Goal: Find specific page/section: Find specific page/section

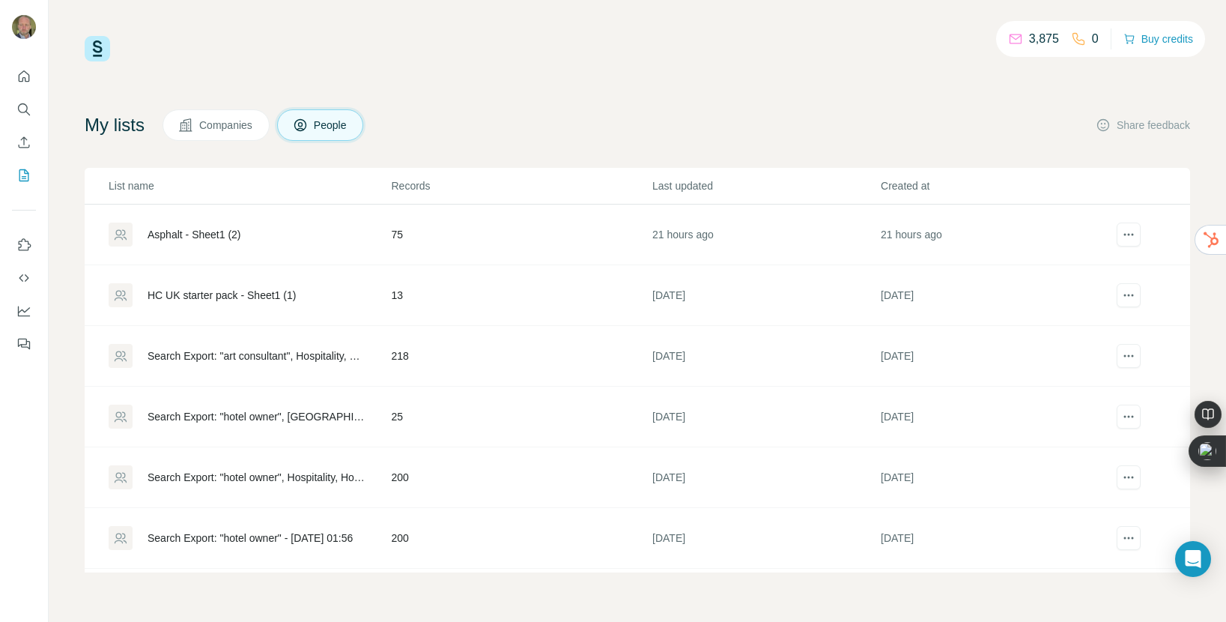
click at [235, 119] on span "Companies" at bounding box center [226, 125] width 55 height 15
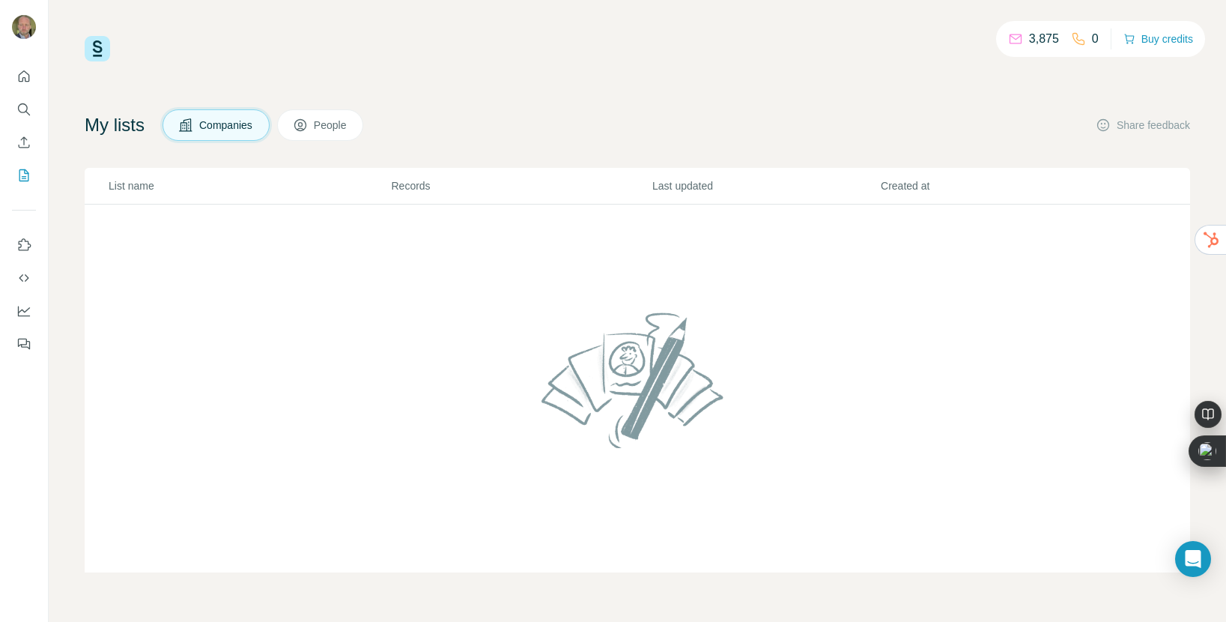
click at [318, 125] on button "People" at bounding box center [320, 124] width 87 height 31
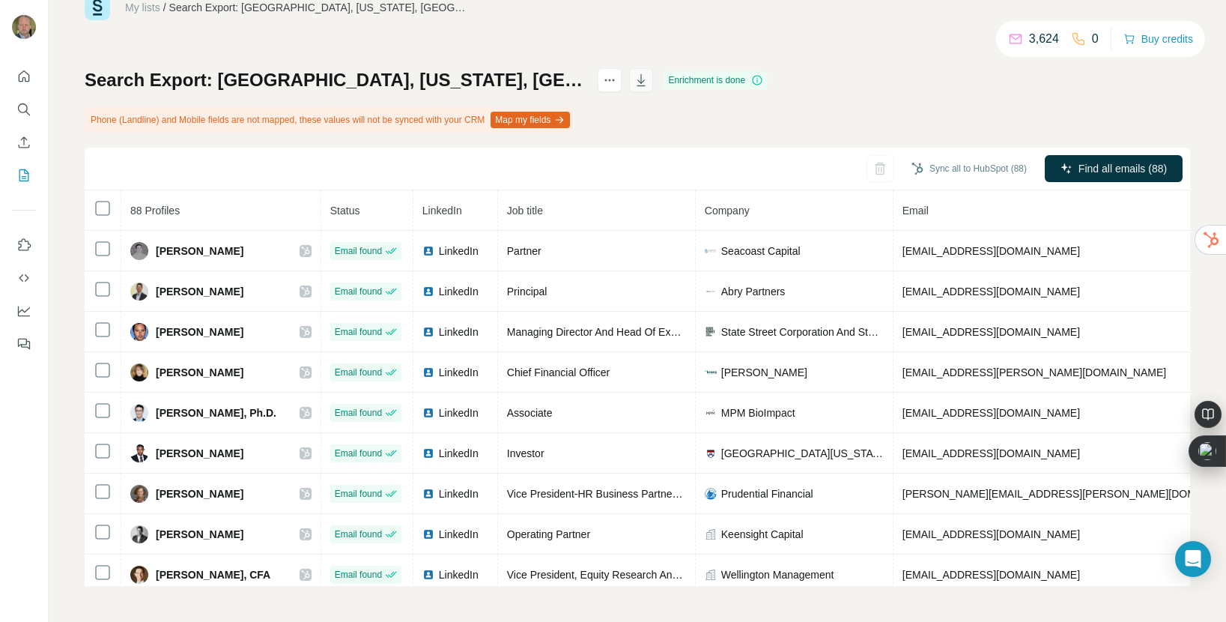
click at [649, 79] on icon "button" at bounding box center [641, 80] width 15 height 15
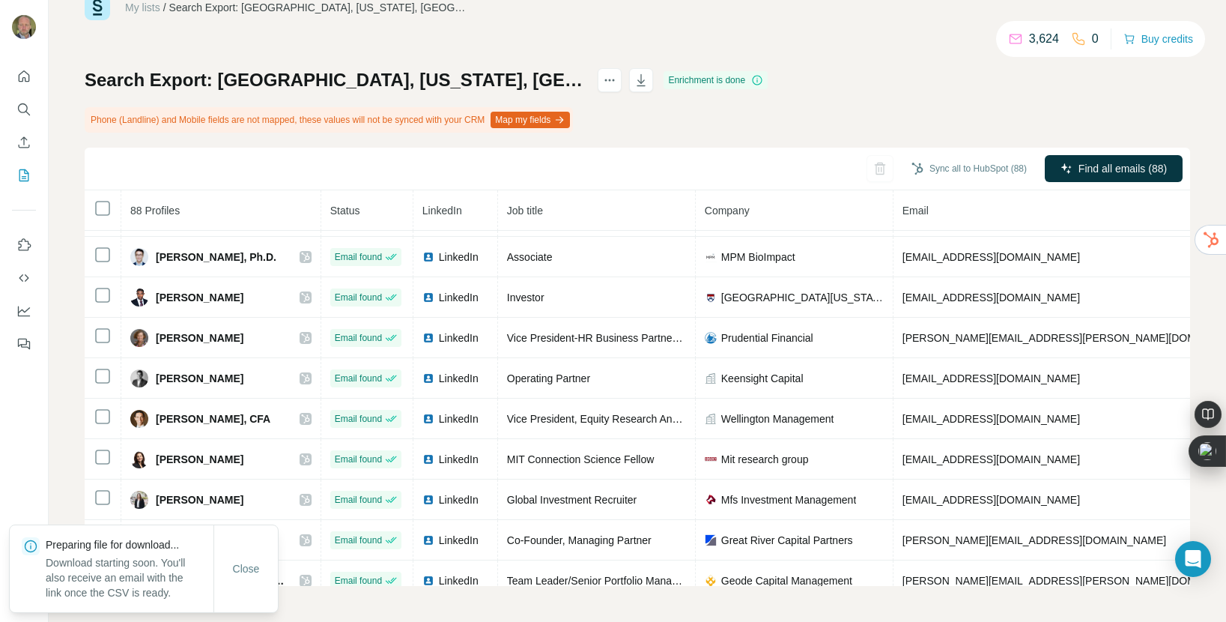
scroll to position [454, 0]
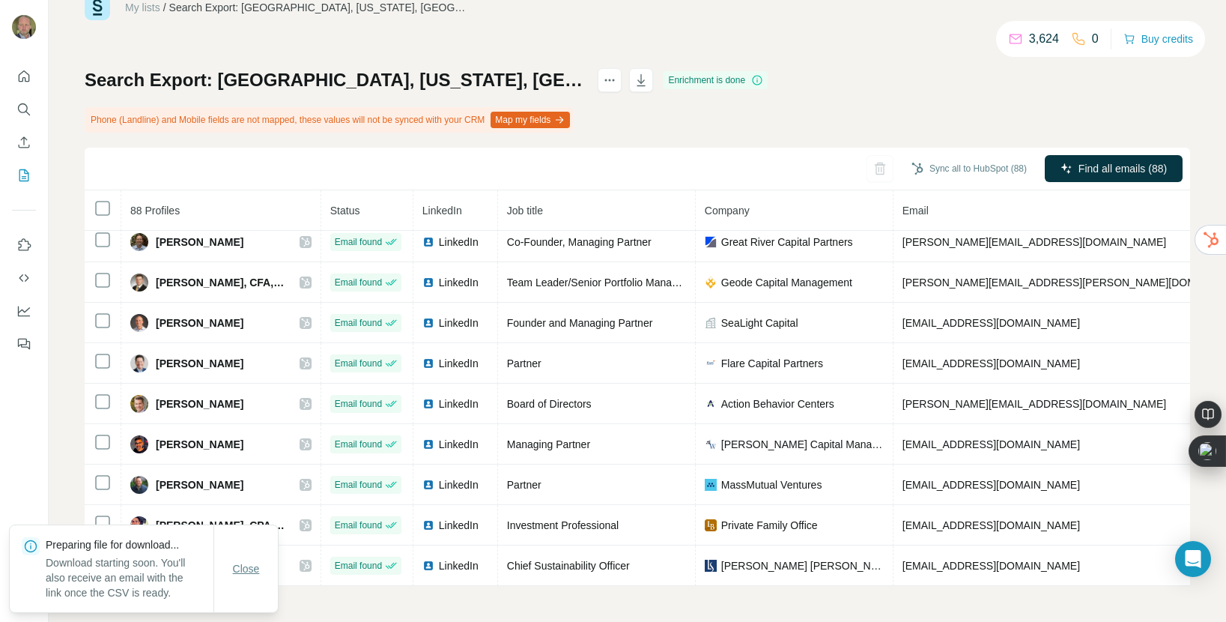
click at [241, 578] on button "Close" at bounding box center [246, 568] width 48 height 27
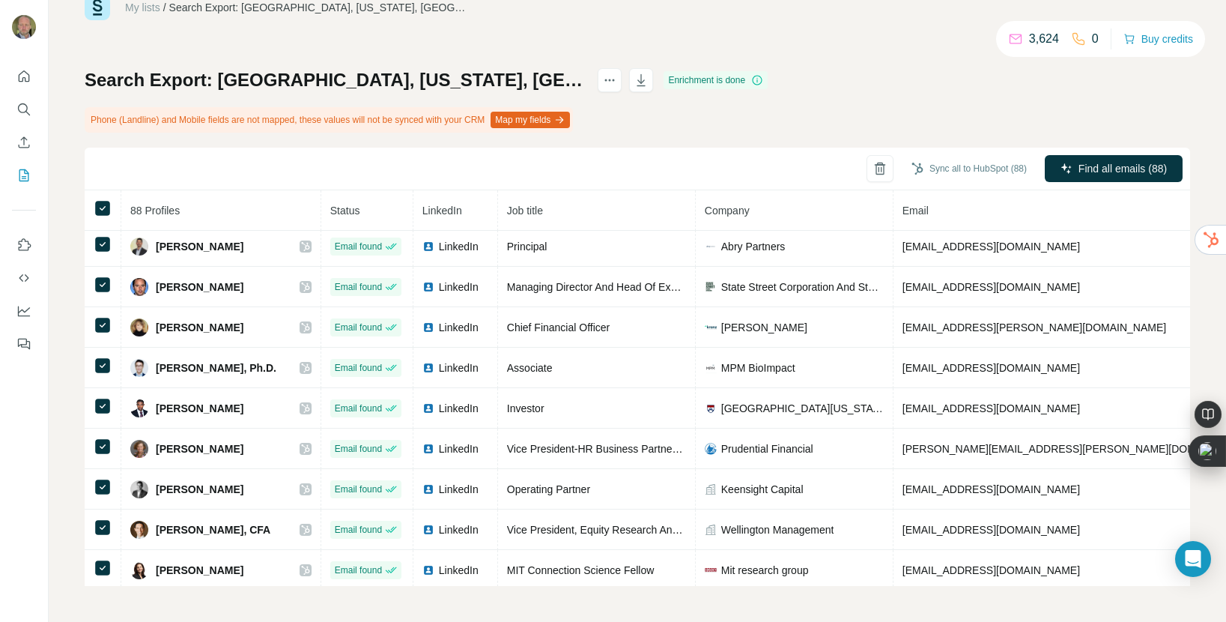
scroll to position [0, 0]
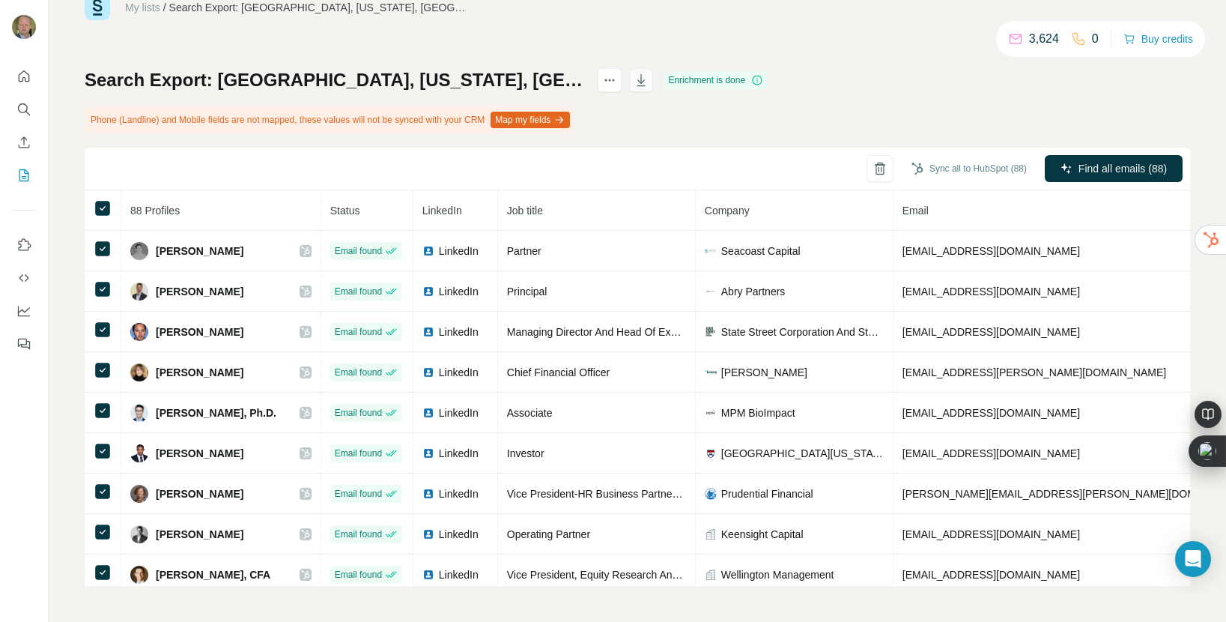
click at [646, 81] on icon "button" at bounding box center [641, 80] width 8 height 12
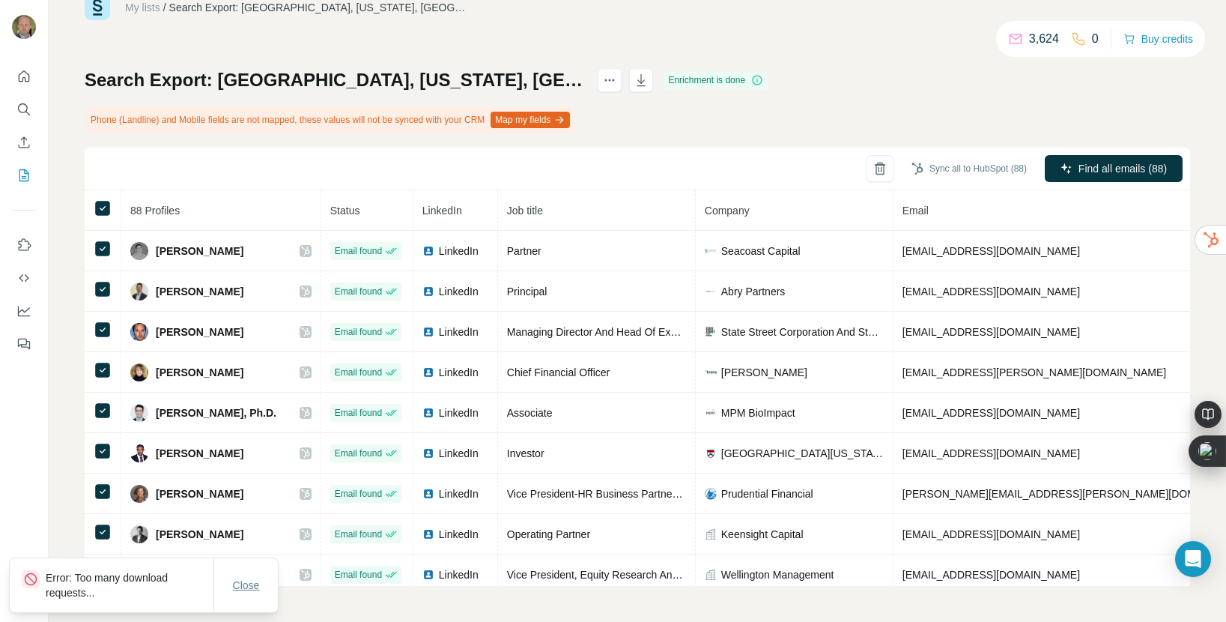
click at [240, 590] on span "Close" at bounding box center [246, 584] width 27 height 15
